Goal: Communication & Community: Answer question/provide support

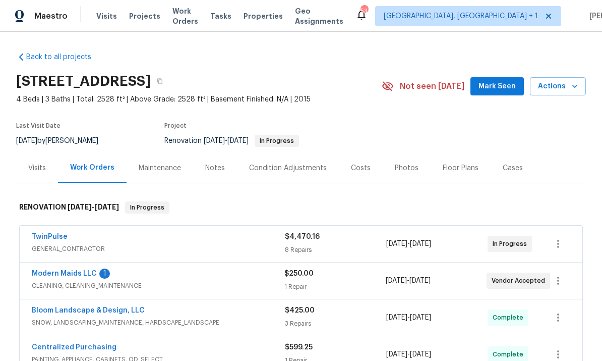
click at [78, 273] on link "Modern Maids LLC" at bounding box center [64, 273] width 65 height 7
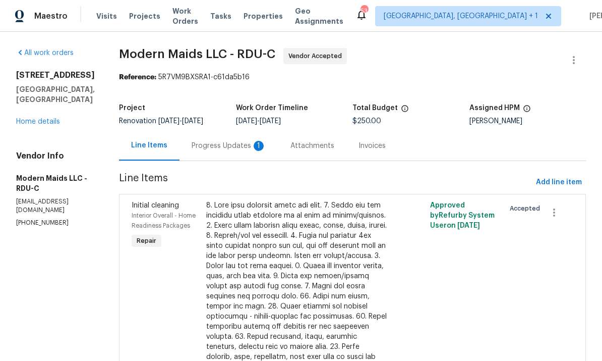
click at [236, 151] on div "Progress Updates 1" at bounding box center [229, 146] width 75 height 10
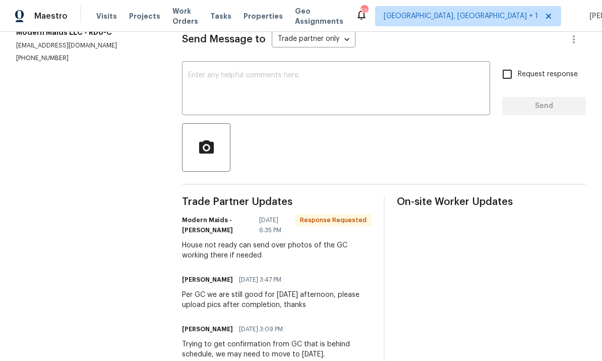
scroll to position [140, 0]
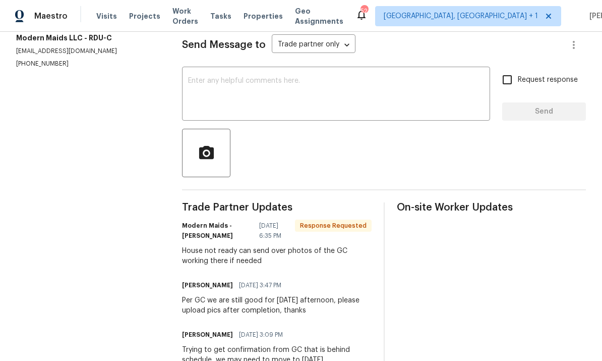
click at [243, 91] on textarea at bounding box center [336, 94] width 296 height 35
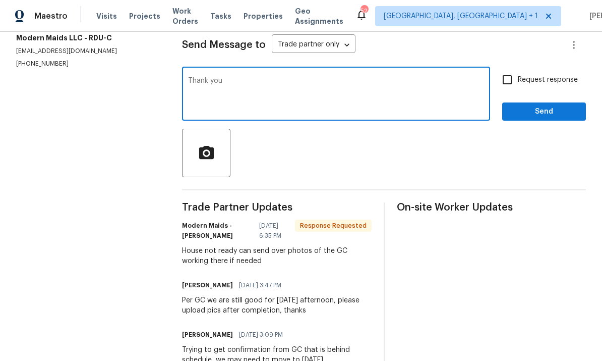
type textarea "Thank you."
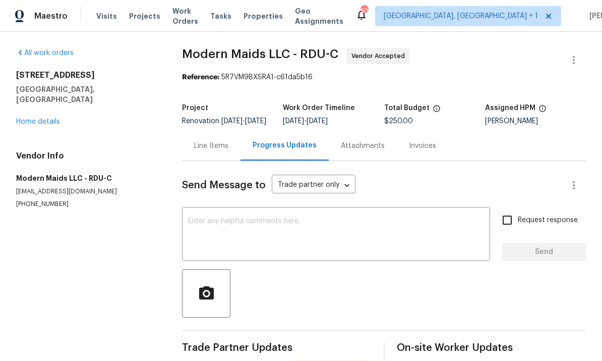
click at [26, 118] on link "Home details" at bounding box center [38, 121] width 44 height 7
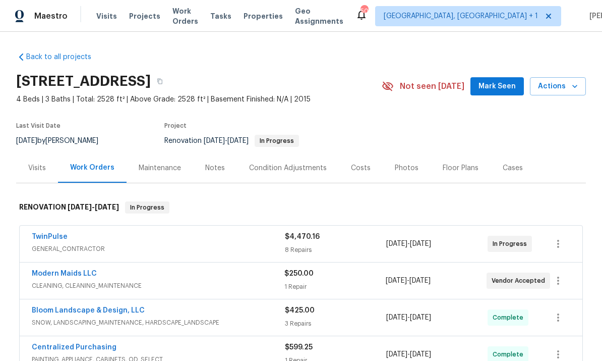
click at [58, 236] on link "TwinPulse" at bounding box center [50, 236] width 36 height 7
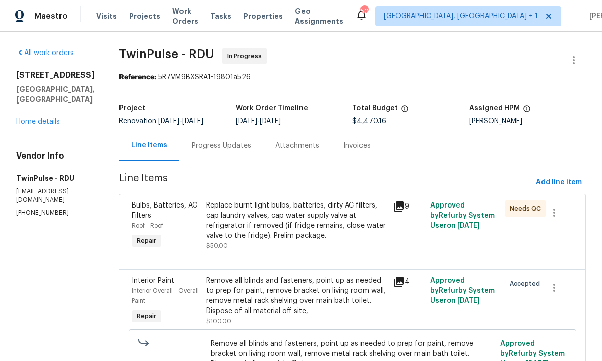
click at [208, 148] on div "Progress Updates" at bounding box center [222, 146] width 60 height 10
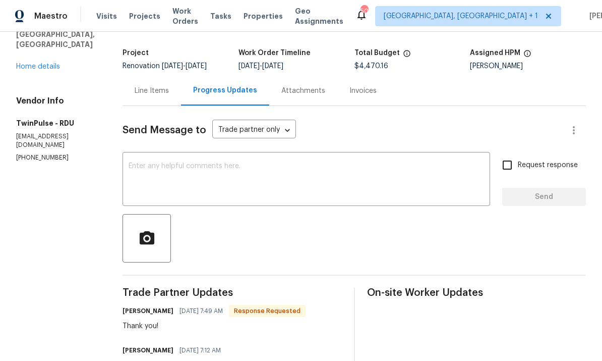
scroll to position [45, 0]
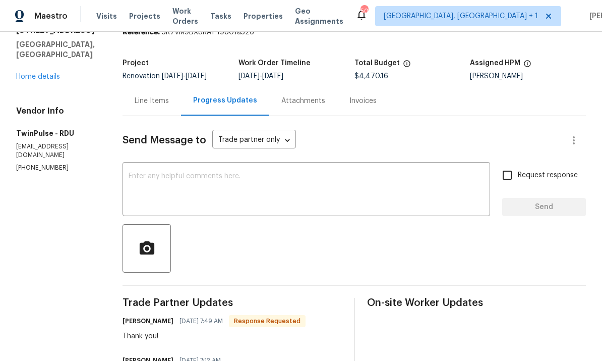
click at [161, 175] on textarea at bounding box center [307, 189] width 356 height 35
click at [160, 304] on span "Trade Partner Updates" at bounding box center [232, 303] width 219 height 10
click at [175, 172] on textarea at bounding box center [307, 189] width 356 height 35
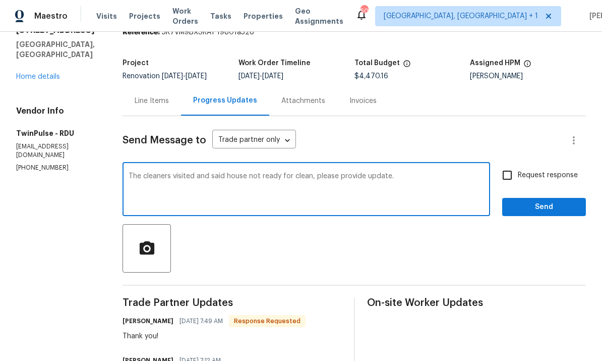
type textarea "The cleaners visited and said house not ready for clean, please provide update."
click at [502, 164] on input "Request response" at bounding box center [507, 174] width 21 height 21
checkbox input "true"
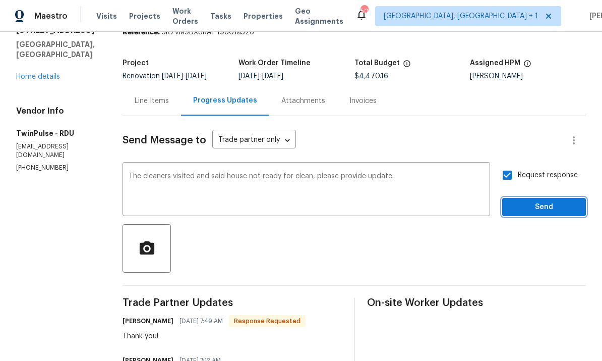
click at [545, 201] on span "Send" at bounding box center [544, 207] width 68 height 13
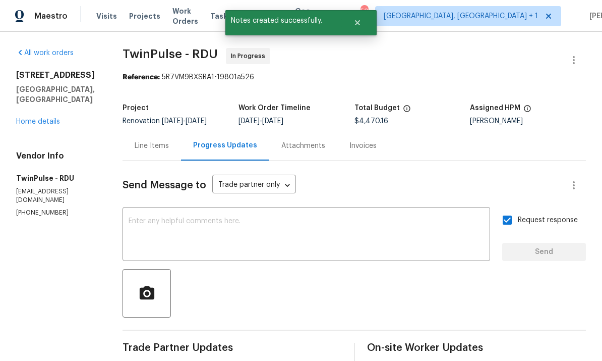
click at [44, 118] on link "Home details" at bounding box center [38, 121] width 44 height 7
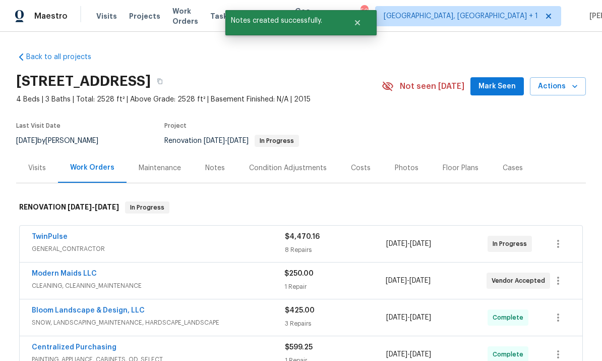
click at [69, 270] on link "Modern Maids LLC" at bounding box center [64, 273] width 65 height 7
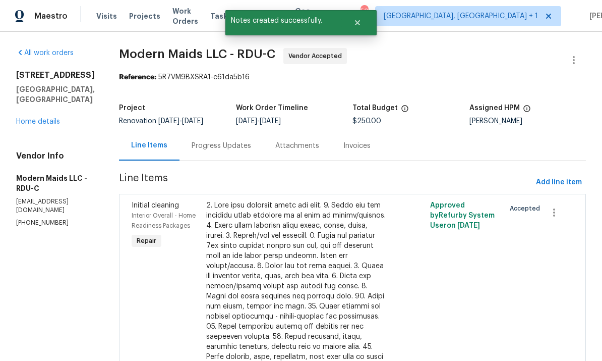
click at [225, 150] on div "Progress Updates" at bounding box center [222, 146] width 60 height 10
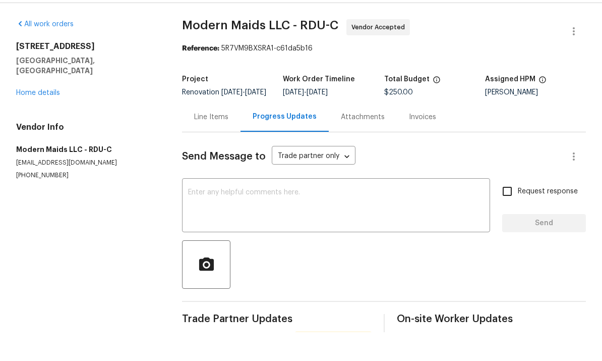
scroll to position [38, 0]
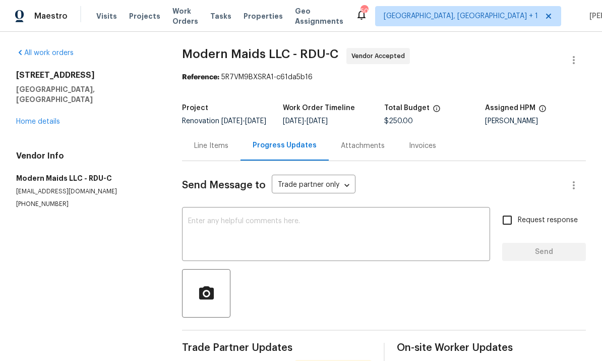
click at [233, 217] on textarea at bounding box center [336, 234] width 296 height 35
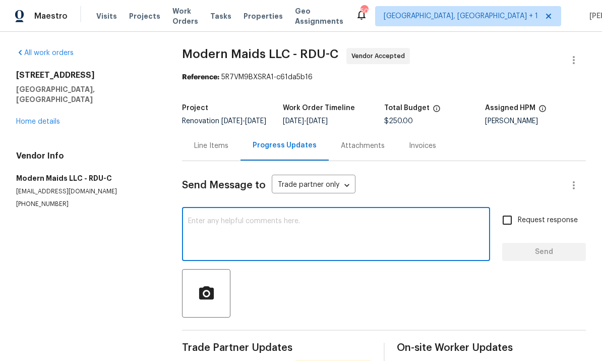
scroll to position [0, 0]
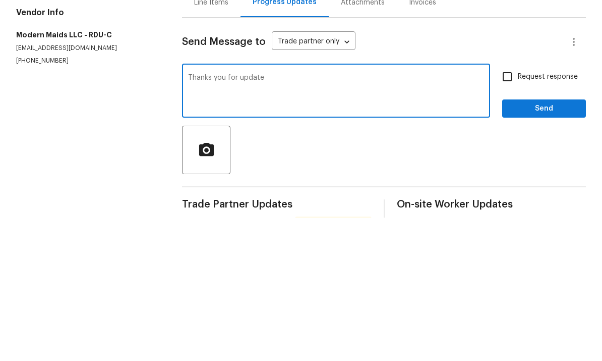
click at [358, 217] on textarea "Thanks you for update" at bounding box center [336, 234] width 296 height 35
click at [217, 217] on textarea "Thanks you for update" at bounding box center [336, 234] width 296 height 35
click at [273, 217] on textarea "Thank you for update" at bounding box center [336, 234] width 296 height 35
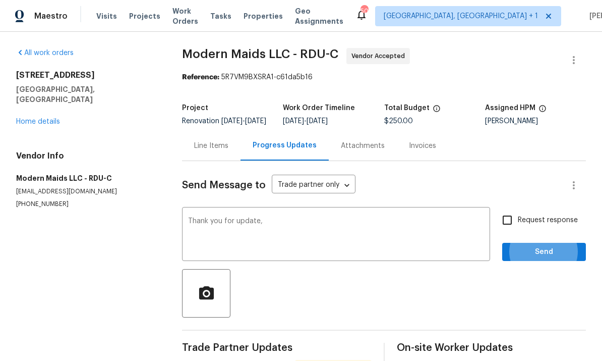
click at [275, 217] on textarea "Thank you for update," at bounding box center [336, 234] width 296 height 35
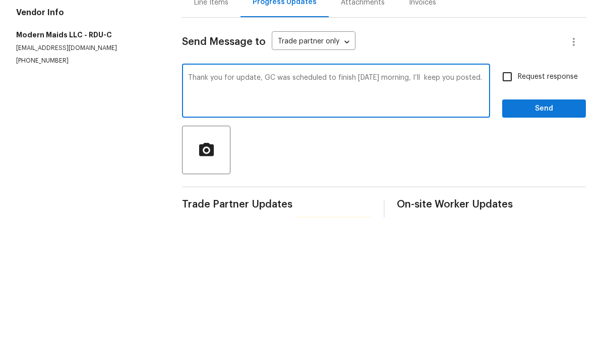
type textarea "Thank you for update, GC was scheduled to finish [DATE] morning, I’ll keep you …"
click at [509, 209] on input "Request response" at bounding box center [507, 219] width 21 height 21
checkbox input "true"
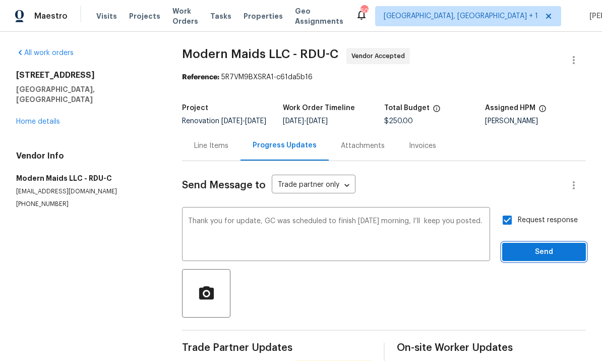
click at [544, 243] on button "Send" at bounding box center [544, 252] width 84 height 19
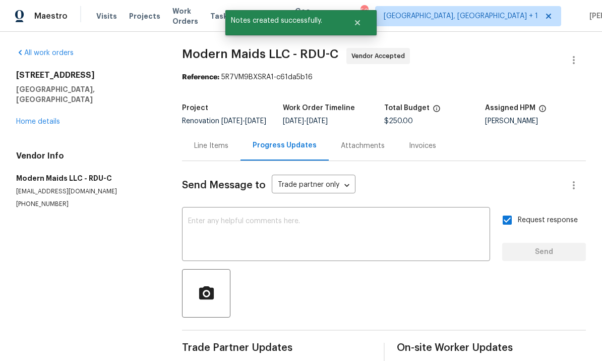
click at [53, 118] on link "Home details" at bounding box center [38, 121] width 44 height 7
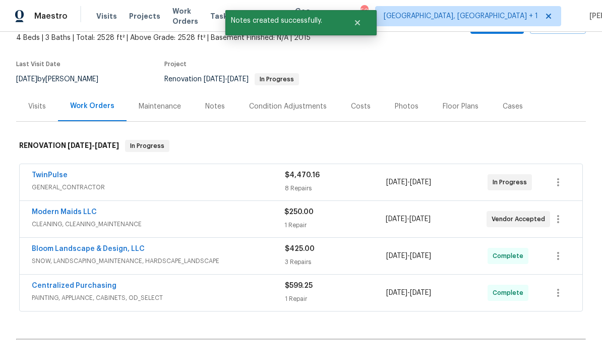
scroll to position [77, 0]
